Goal: Information Seeking & Learning: Check status

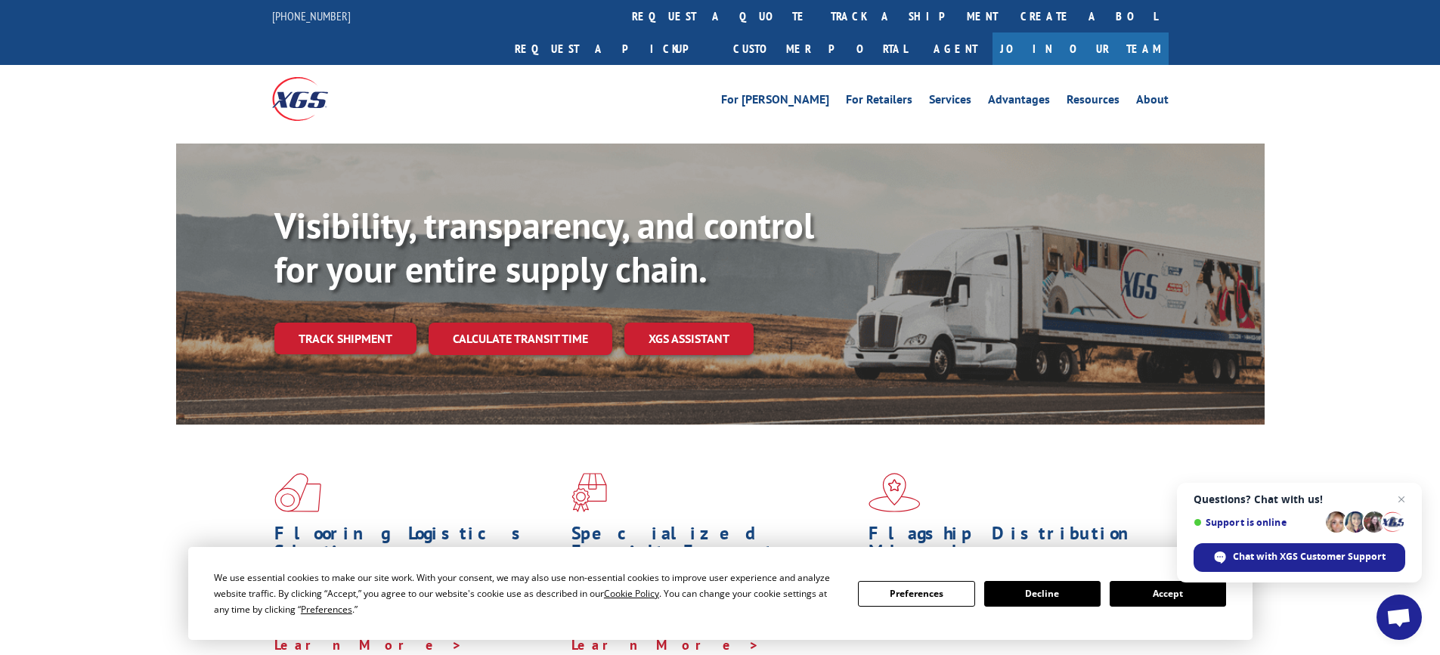
click at [336, 323] on link "Track shipment" at bounding box center [345, 339] width 142 height 32
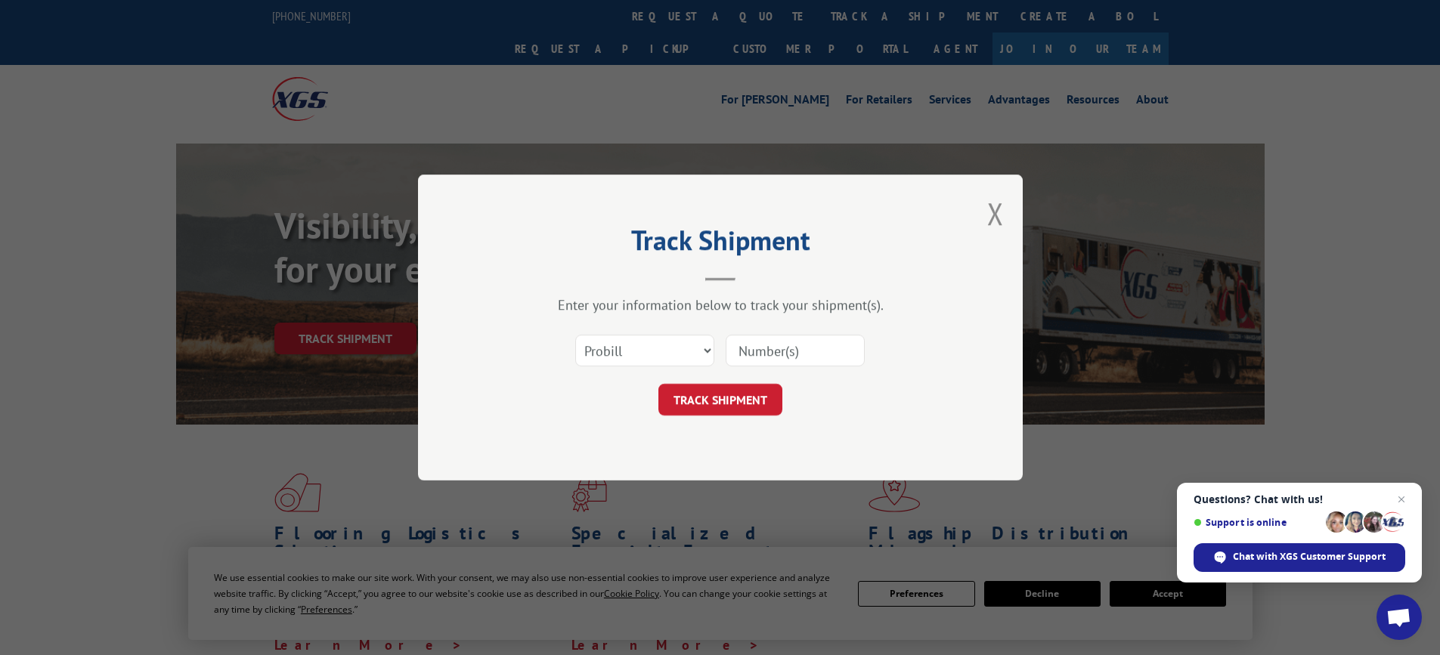
click at [791, 345] on input at bounding box center [795, 351] width 139 height 32
type input "17402766"
click at [732, 386] on button "TRACK SHIPMENT" at bounding box center [720, 400] width 124 height 32
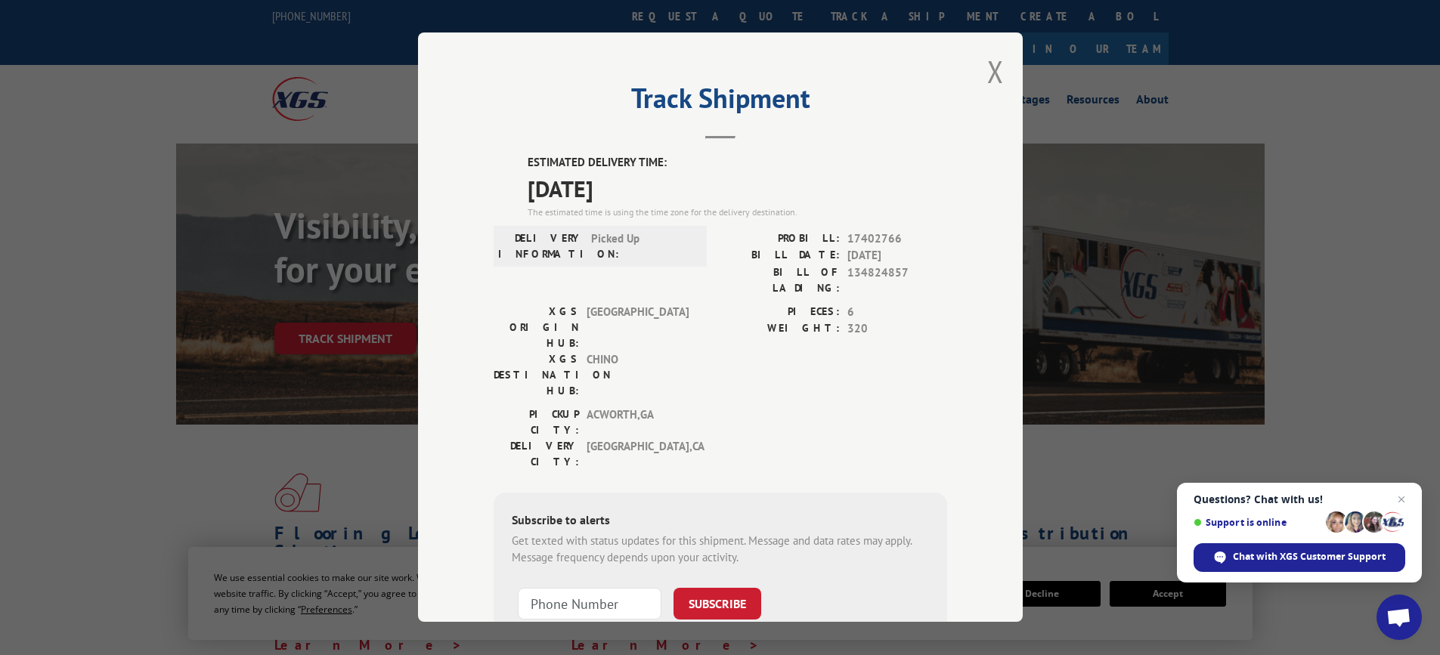
drag, startPoint x: 646, startPoint y: 188, endPoint x: 521, endPoint y: 185, distance: 125.5
click at [521, 185] on div "ESTIMATED DELIVERY TIME: 10/07/2025 The estimated time is using the time zone f…" at bounding box center [721, 426] width 454 height 544
click at [717, 211] on div "The estimated time is using the time zone for the delivery destination." at bounding box center [738, 213] width 420 height 14
